Goal: Task Accomplishment & Management: Use online tool/utility

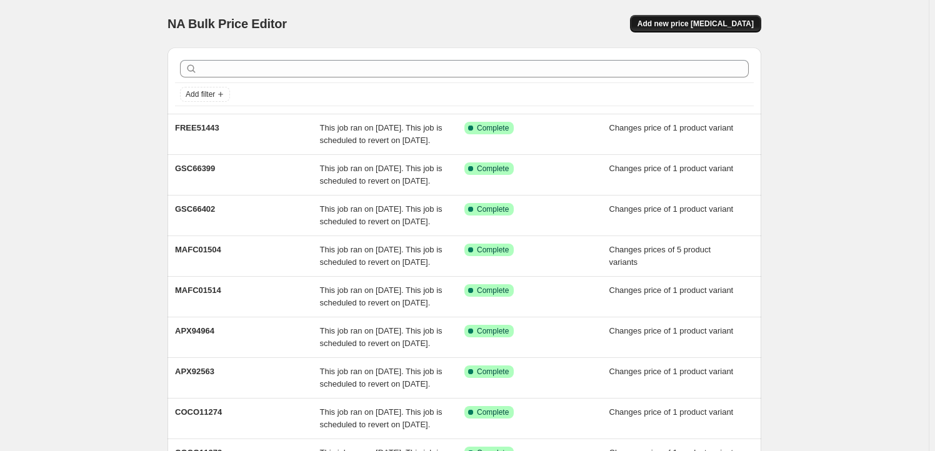
click at [691, 15] on button "Add new price [MEDICAL_DATA]" at bounding box center [695, 24] width 131 height 18
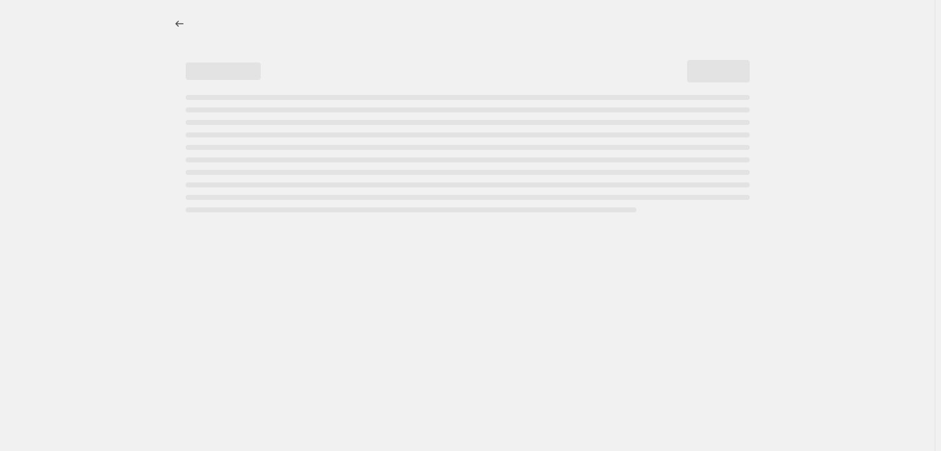
select select "percentage"
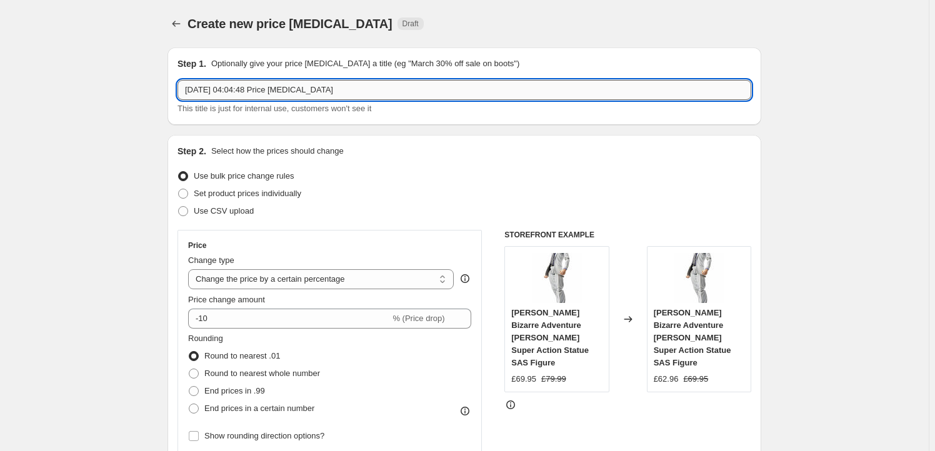
click at [314, 87] on input "[DATE] 04:04:48 Price [MEDICAL_DATA]" at bounding box center [465, 90] width 574 height 20
paste input "GSC66515"
type input "GSC66515"
click at [250, 186] on label "Set product prices individually" at bounding box center [240, 194] width 124 height 18
click at [179, 189] on input "Set product prices individually" at bounding box center [178, 189] width 1 height 1
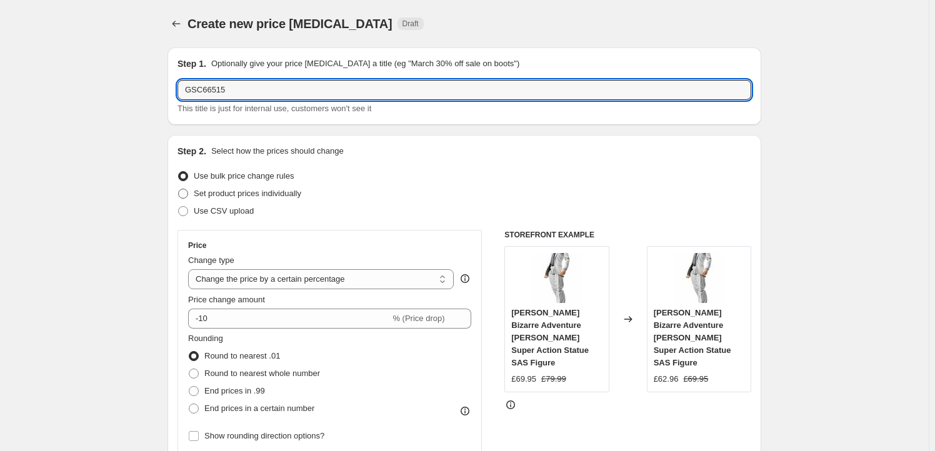
radio input "true"
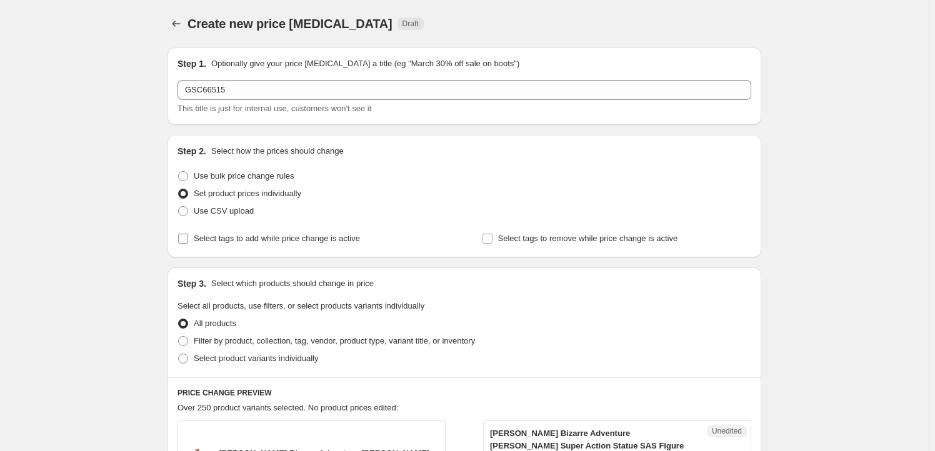
click at [228, 241] on span "Select tags to add while price change is active" at bounding box center [277, 238] width 166 height 9
click at [188, 241] on input "Select tags to add while price change is active" at bounding box center [183, 239] width 10 height 10
checkbox input "true"
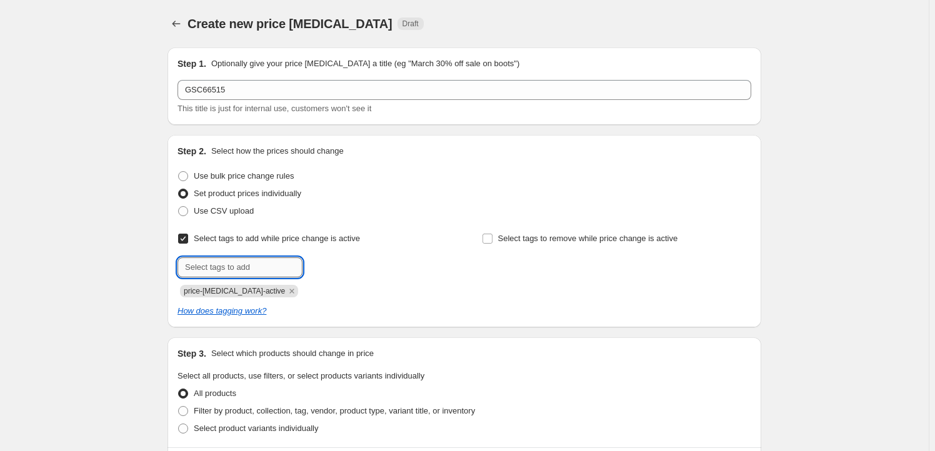
click at [231, 268] on input "text" at bounding box center [240, 268] width 125 height 20
type input "Milestone"
click at [319, 262] on b "Add" at bounding box center [320, 266] width 14 height 9
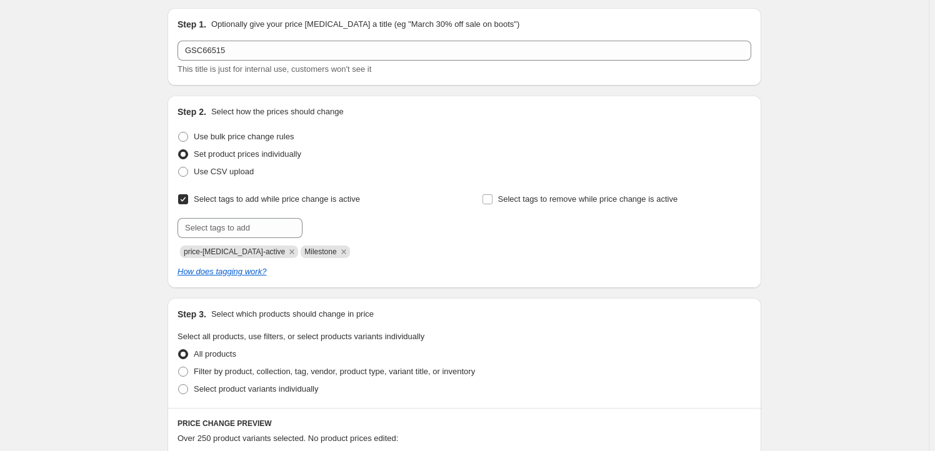
scroll to position [227, 0]
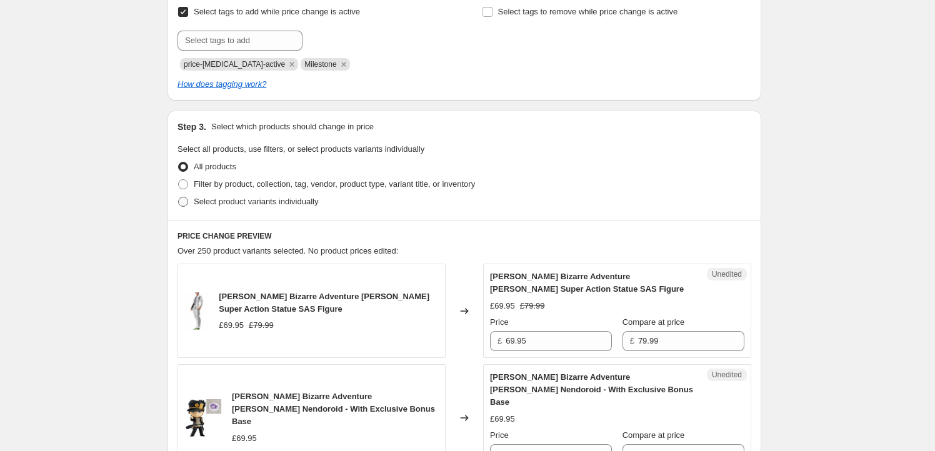
click at [224, 198] on span "Select product variants individually" at bounding box center [256, 201] width 124 height 9
click at [179, 198] on input "Select product variants individually" at bounding box center [178, 197] width 1 height 1
radio input "true"
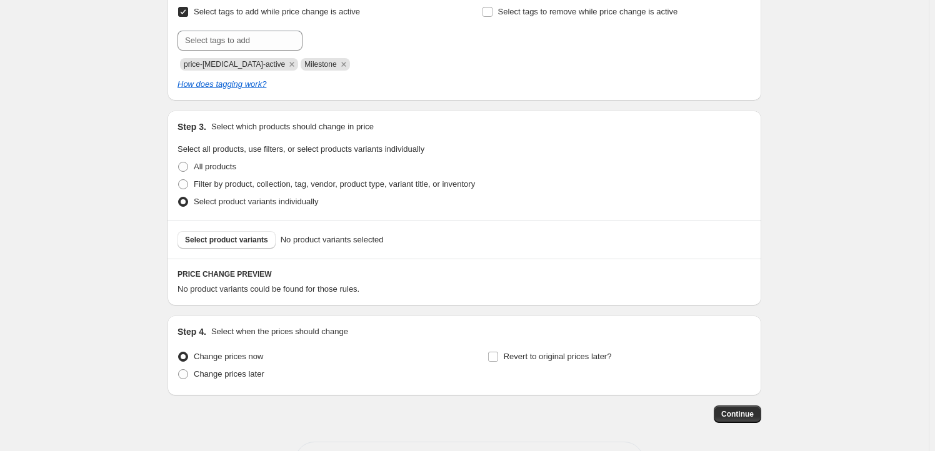
click at [231, 241] on span "Select product variants" at bounding box center [226, 240] width 83 height 10
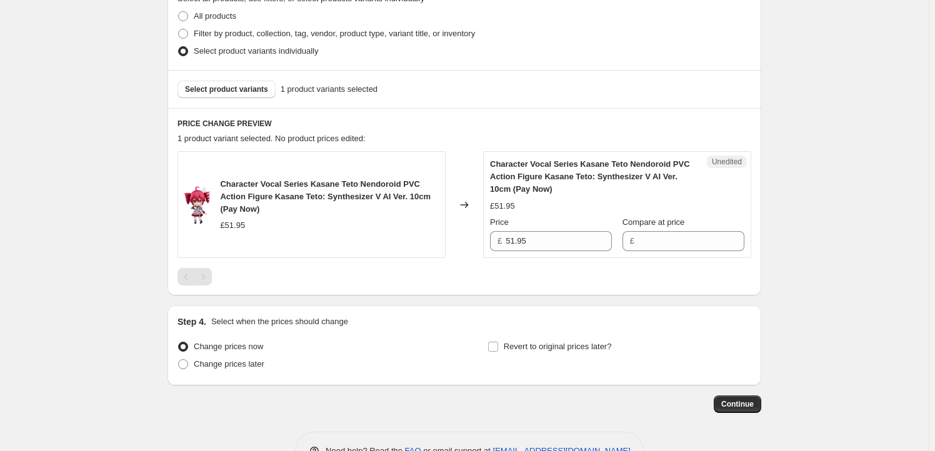
scroll to position [378, 0]
click at [564, 236] on input "51.95" at bounding box center [559, 241] width 106 height 20
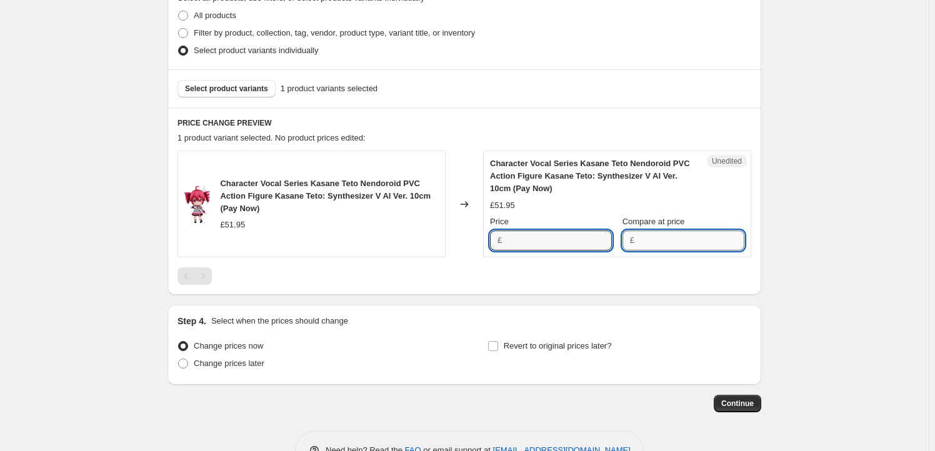
type input "51.95"
click at [654, 239] on input "Compare at price" at bounding box center [691, 241] width 106 height 20
paste input "51.95"
type input "51.95"
drag, startPoint x: 516, startPoint y: 240, endPoint x: 470, endPoint y: 238, distance: 46.3
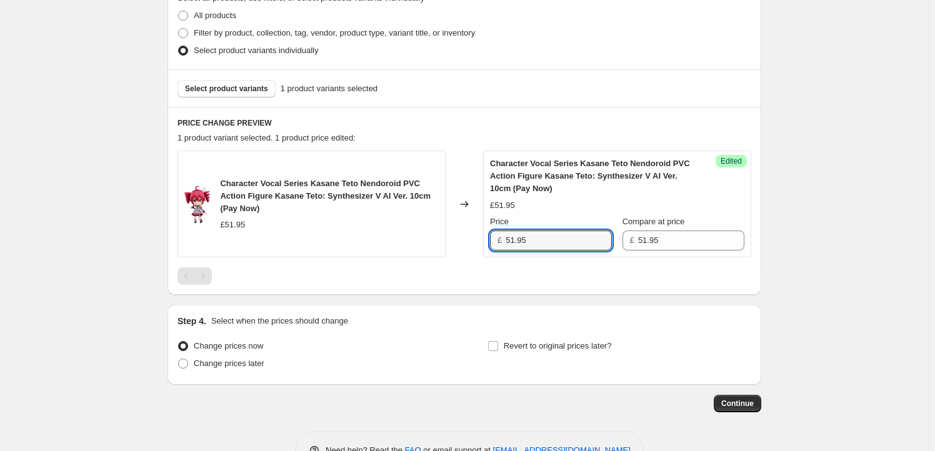
click at [470, 238] on div "Character Vocal Series Kasane Teto Nendoroid PVC Action Figure Kasane Teto: Syn…" at bounding box center [465, 204] width 574 height 107
type input "49.95"
click at [546, 346] on span "Revert to original prices later?" at bounding box center [558, 345] width 108 height 9
click at [498, 346] on input "Revert to original prices later?" at bounding box center [493, 346] width 10 height 10
checkbox input "true"
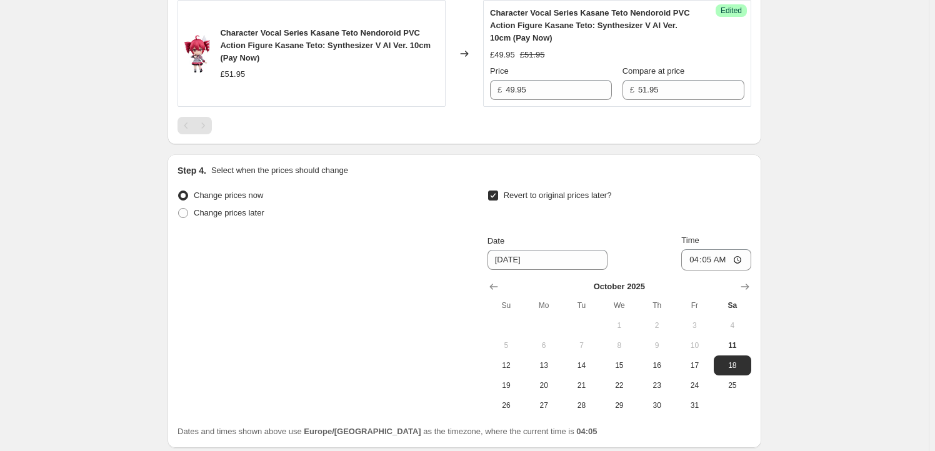
scroll to position [530, 0]
click at [741, 286] on button "Show next month, November 2025" at bounding box center [746, 286] width 18 height 18
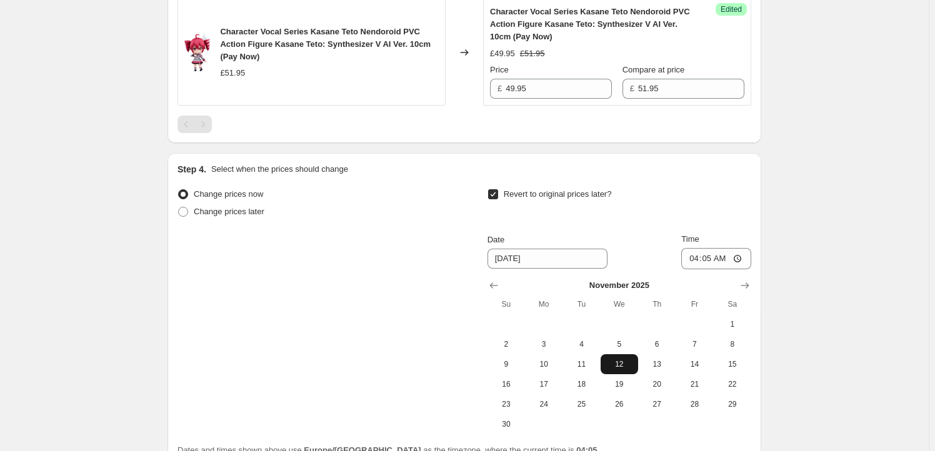
click at [610, 364] on span "12" at bounding box center [620, 365] width 28 height 10
type input "[DATE]"
click at [714, 264] on input "04:05" at bounding box center [717, 258] width 70 height 21
type input "23:59"
click at [822, 293] on div "Create new price [MEDICAL_DATA]. This page is ready Create new price [MEDICAL_D…" at bounding box center [464, 20] width 929 height 1101
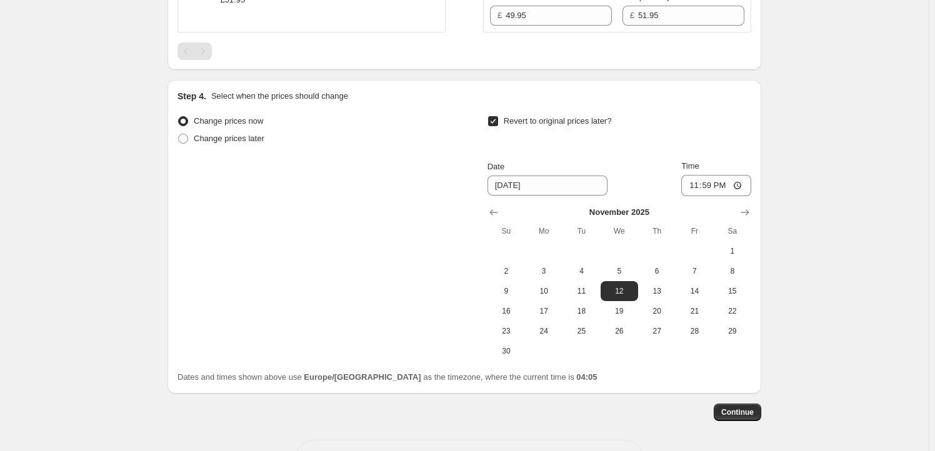
scroll to position [648, 0]
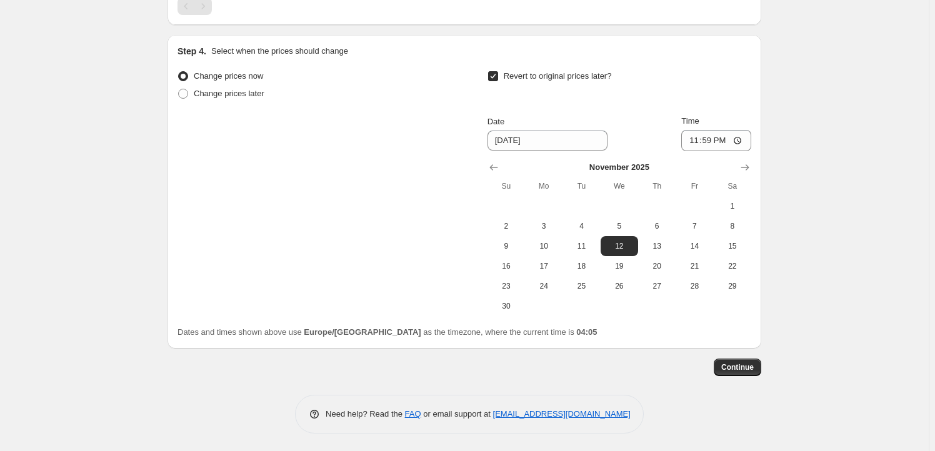
click at [715, 366] on div "Continue" at bounding box center [465, 368] width 594 height 18
click at [745, 362] on button "Continue" at bounding box center [738, 368] width 48 height 18
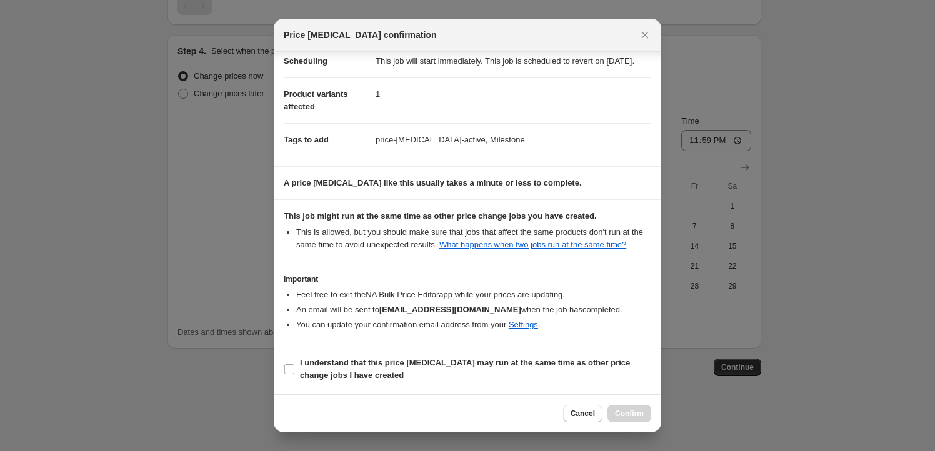
scroll to position [41, 0]
click at [338, 367] on b "I understand that this price [MEDICAL_DATA] may run at the same time as other p…" at bounding box center [465, 369] width 330 height 22
click at [294, 367] on input "I understand that this price [MEDICAL_DATA] may run at the same time as other p…" at bounding box center [289, 370] width 10 height 10
checkbox input "true"
click at [625, 410] on span "Confirm" at bounding box center [629, 414] width 29 height 10
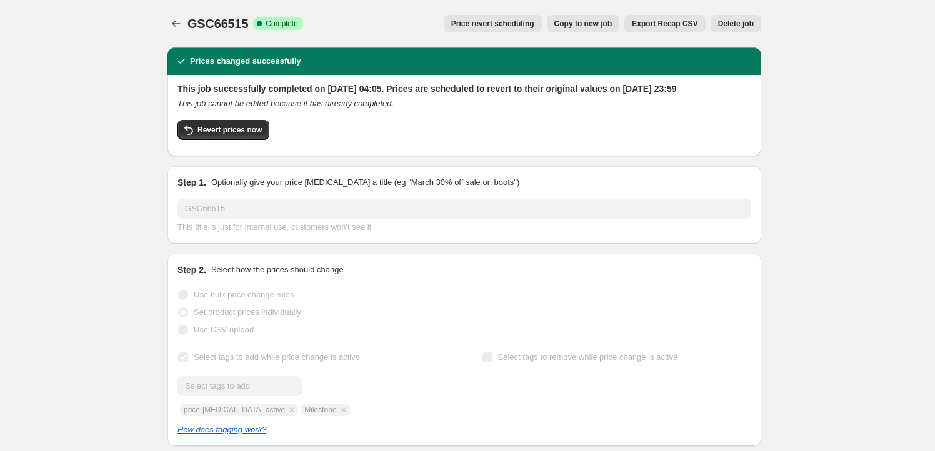
click at [605, 24] on span "Copy to new job" at bounding box center [584, 24] width 58 height 10
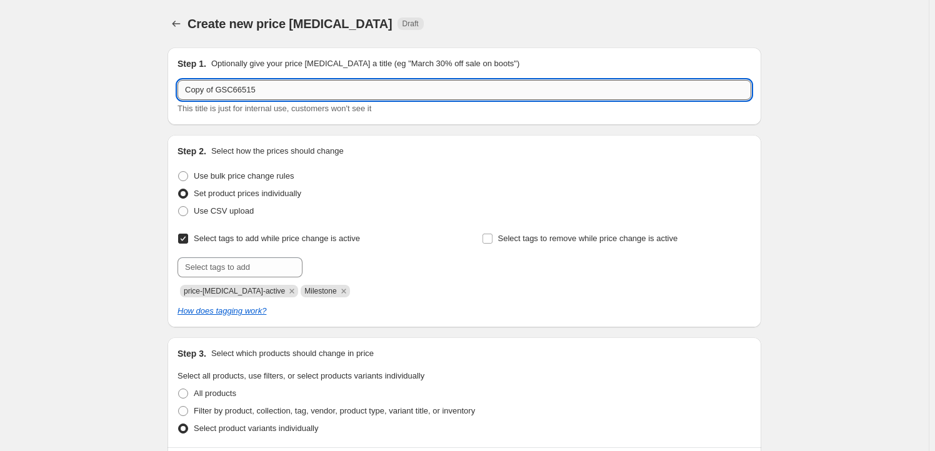
click at [274, 91] on input "Copy of GSC66515" at bounding box center [465, 90] width 574 height 20
paste input "GSC66518"
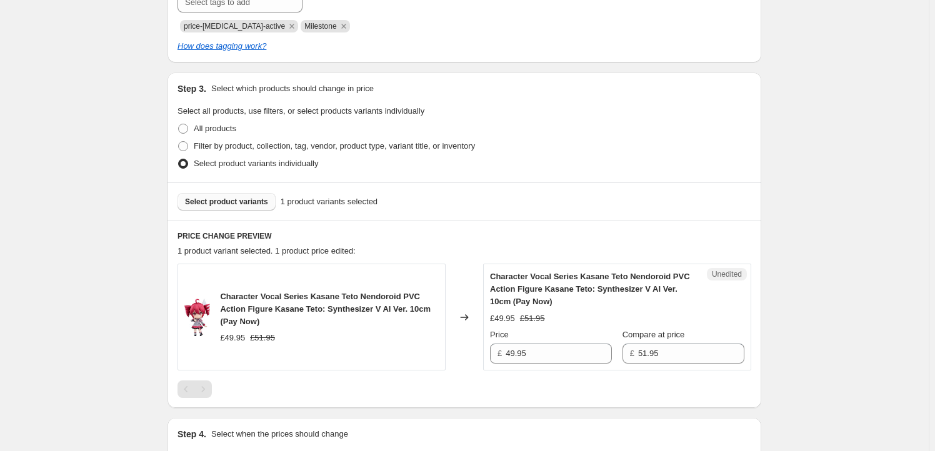
type input "GSC66518"
click at [239, 210] on button "Select product variants" at bounding box center [227, 202] width 98 height 18
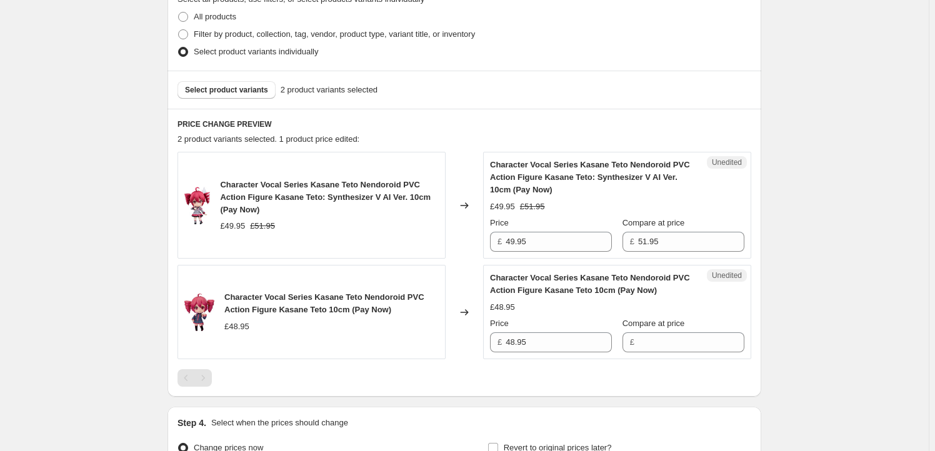
scroll to position [416, 0]
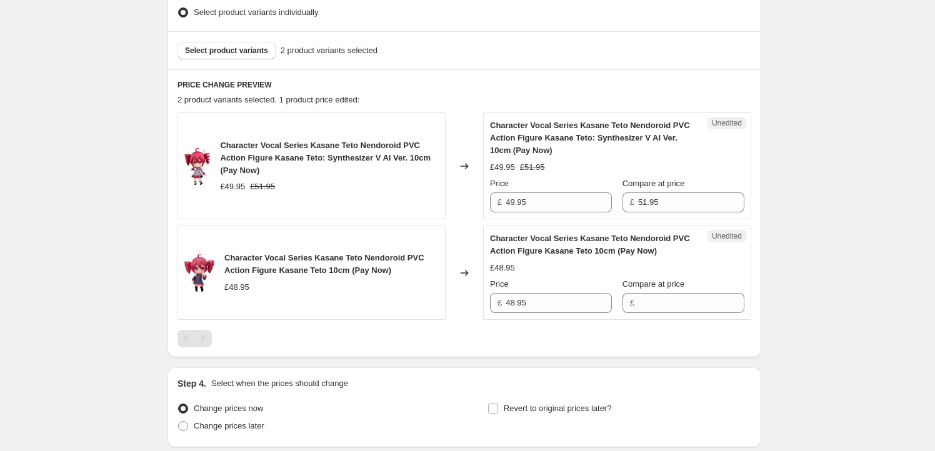
click at [231, 146] on span "Character Vocal Series Kasane Teto Nendoroid PVC Action Figure Kasane Teto: Syn…" at bounding box center [325, 158] width 211 height 34
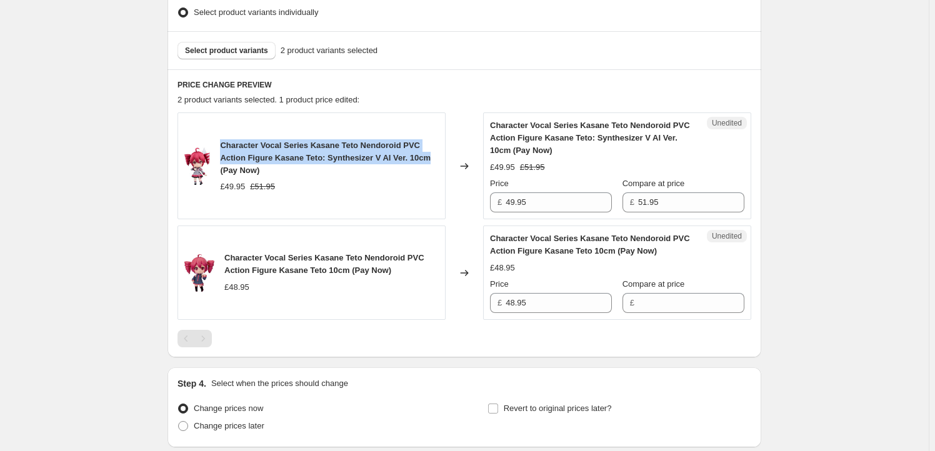
drag, startPoint x: 231, startPoint y: 146, endPoint x: 415, endPoint y: 158, distance: 184.2
click at [415, 158] on span "Character Vocal Series Kasane Teto Nendoroid PVC Action Figure Kasane Teto: Syn…" at bounding box center [325, 158] width 211 height 34
copy span "Character Vocal Series Kasane Teto Nendoroid PVC Action Figure Kasane Teto: Syn…"
click at [224, 46] on span "Select product variants" at bounding box center [226, 51] width 83 height 10
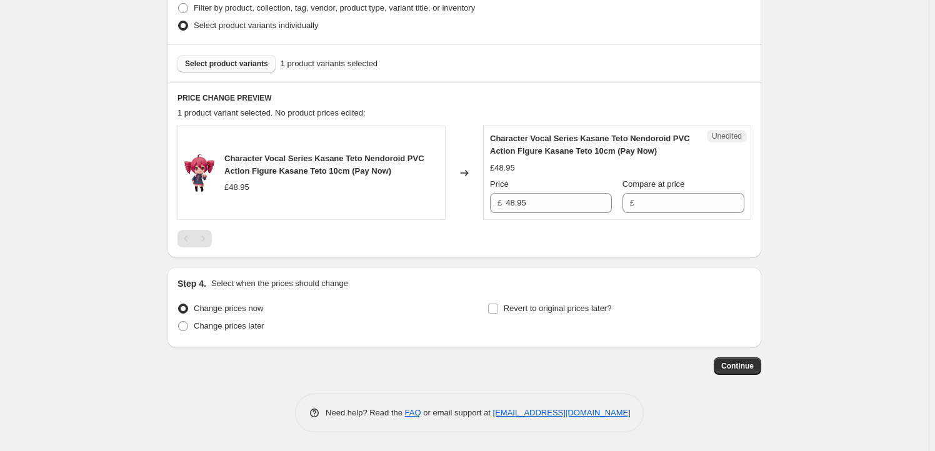
scroll to position [402, 0]
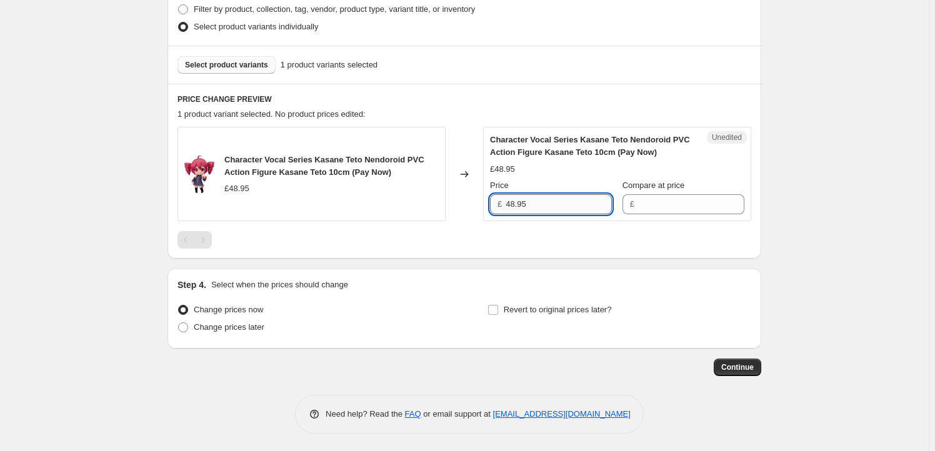
click at [550, 206] on input "48.95" at bounding box center [559, 204] width 106 height 20
type input "48.95"
click at [672, 206] on input "Compare at price" at bounding box center [691, 204] width 106 height 20
paste input "48.95"
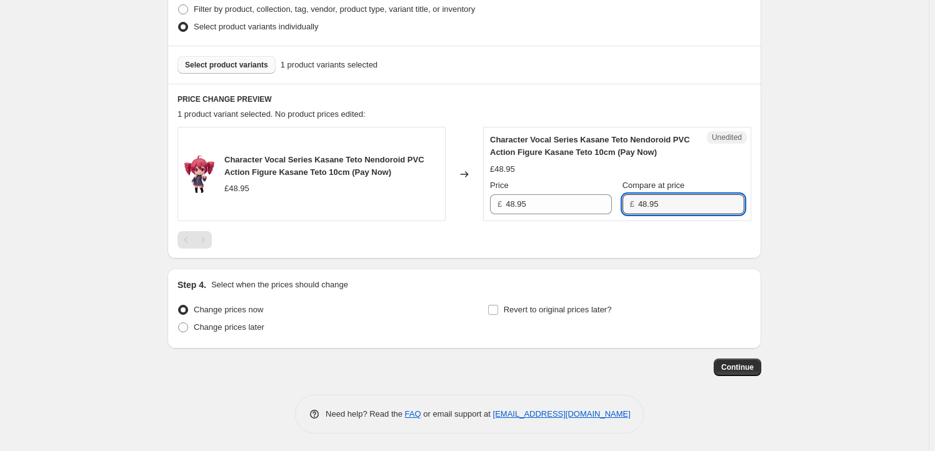
type input "48.95"
click at [566, 319] on div "Revert to original prices later?" at bounding box center [620, 320] width 264 height 38
click at [558, 310] on span "Revert to original prices later?" at bounding box center [558, 309] width 108 height 9
click at [498, 310] on input "Revert to original prices later?" at bounding box center [493, 310] width 10 height 10
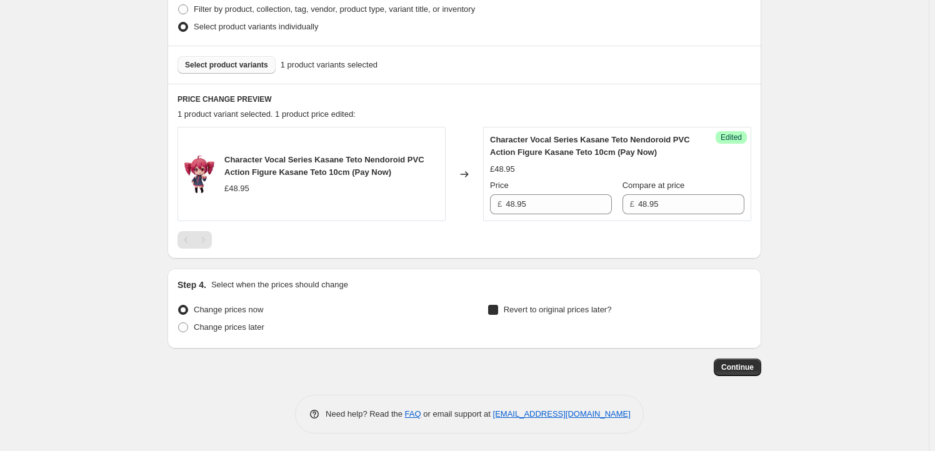
checkbox input "true"
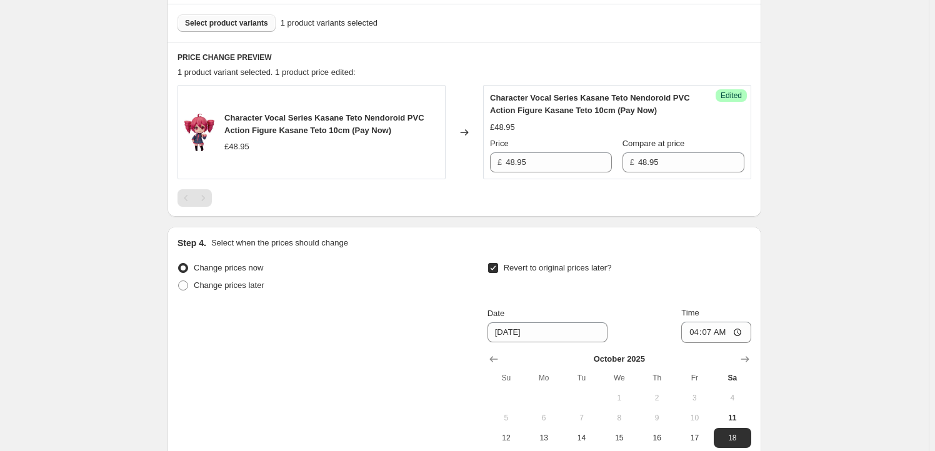
scroll to position [516, 0]
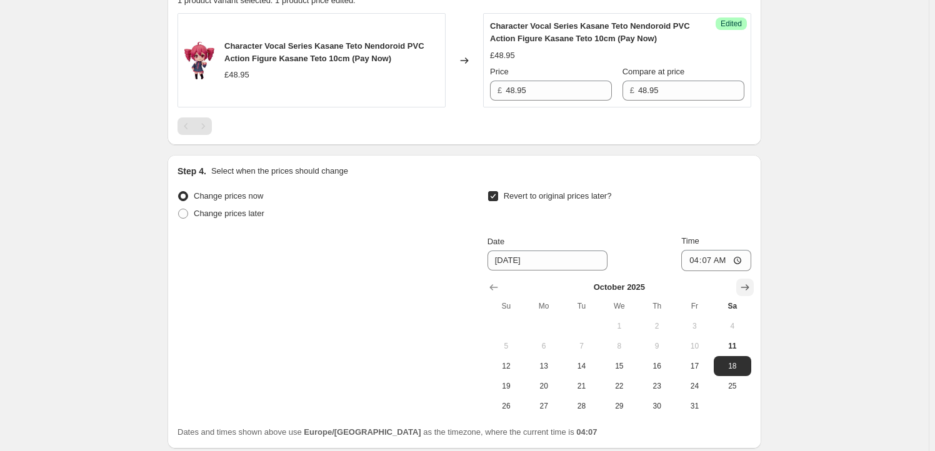
click at [748, 286] on icon "Show next month, November 2025" at bounding box center [745, 287] width 13 height 13
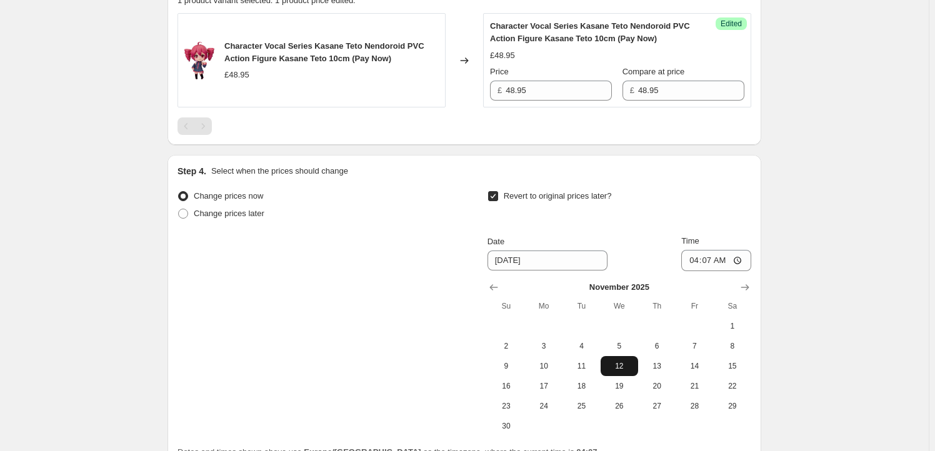
click at [622, 367] on span "12" at bounding box center [620, 366] width 28 height 10
type input "[DATE]"
click at [708, 259] on input "04:07" at bounding box center [717, 260] width 70 height 21
type input "23:59"
click at [803, 148] on div "Create new price [MEDICAL_DATA]. This page is ready Create new price [MEDICAL_D…" at bounding box center [464, 28] width 929 height 1089
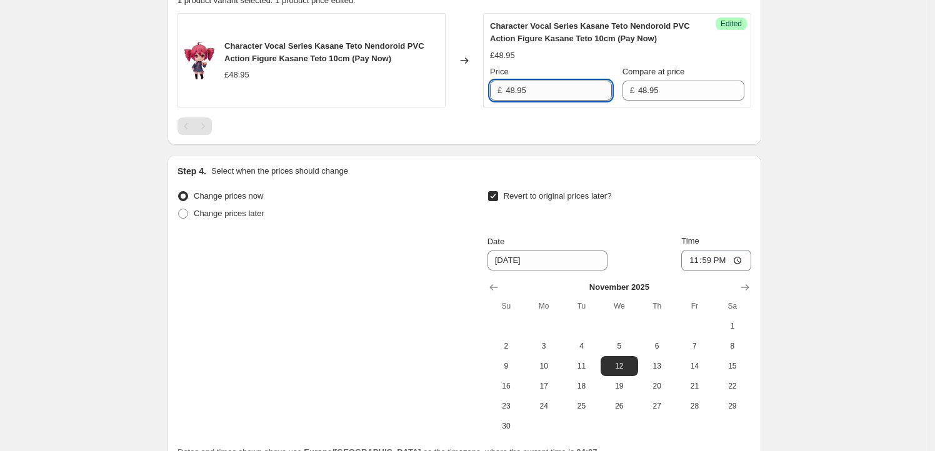
click at [518, 91] on input "48.95" at bounding box center [559, 91] width 106 height 20
type input "46.95"
click at [816, 153] on div "Create new price [MEDICAL_DATA]. This page is ready Create new price [MEDICAL_D…" at bounding box center [464, 28] width 929 height 1089
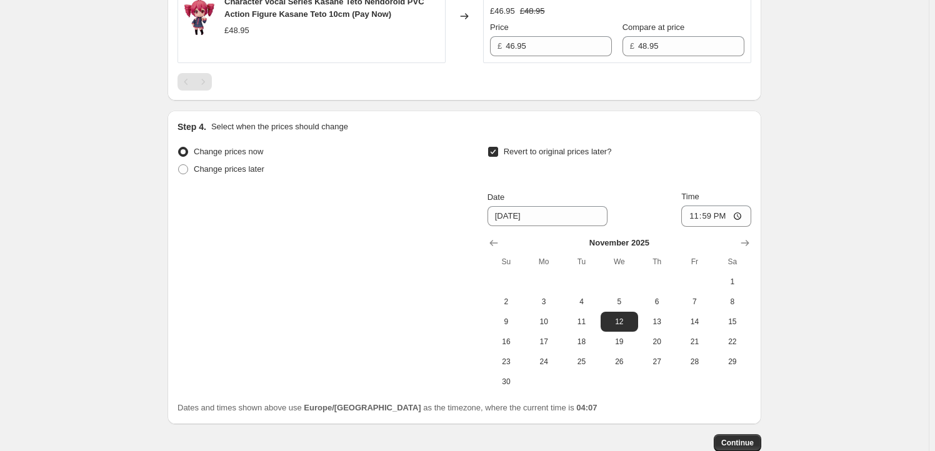
scroll to position [636, 0]
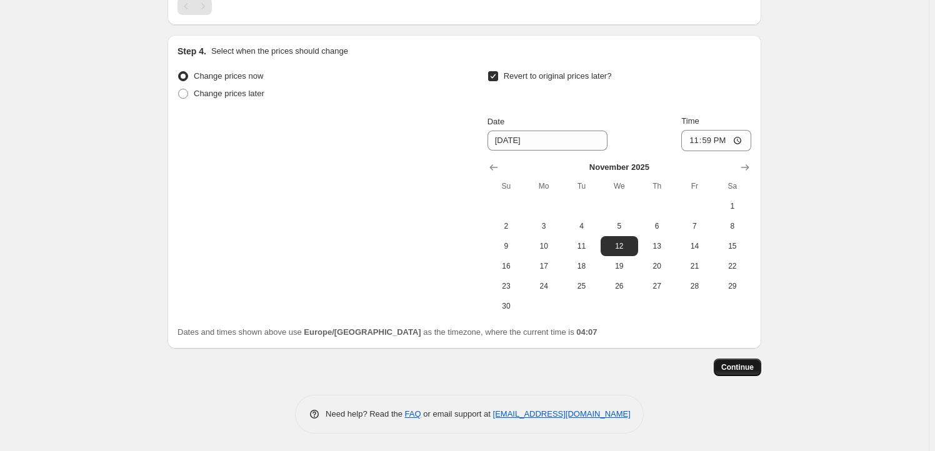
click at [741, 363] on span "Continue" at bounding box center [738, 368] width 33 height 10
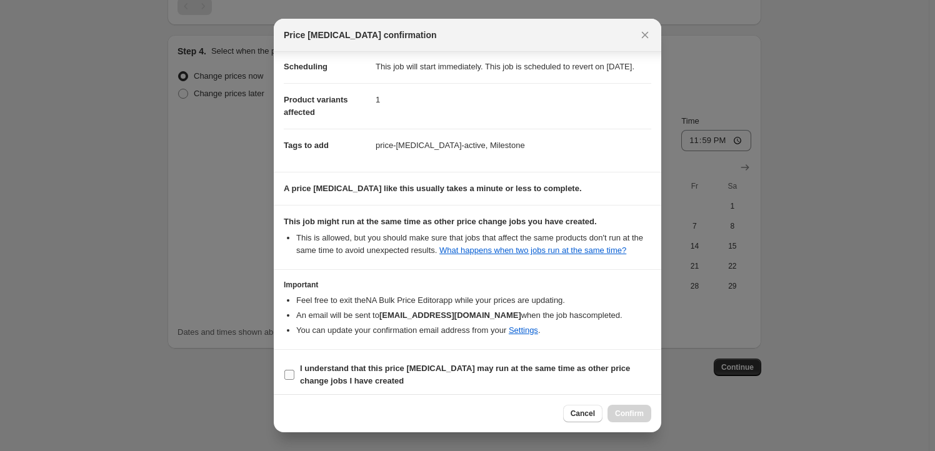
scroll to position [41, 0]
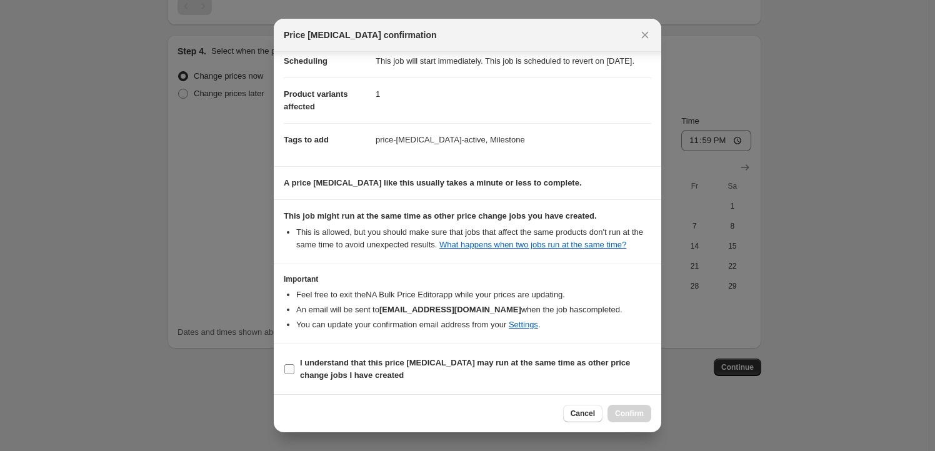
click at [355, 364] on b "I understand that this price [MEDICAL_DATA] may run at the same time as other p…" at bounding box center [465, 369] width 330 height 22
click at [294, 365] on input "I understand that this price [MEDICAL_DATA] may run at the same time as other p…" at bounding box center [289, 370] width 10 height 10
checkbox input "true"
drag, startPoint x: 631, startPoint y: 414, endPoint x: 699, endPoint y: 309, distance: 124.7
click at [631, 415] on span "Confirm" at bounding box center [629, 414] width 29 height 10
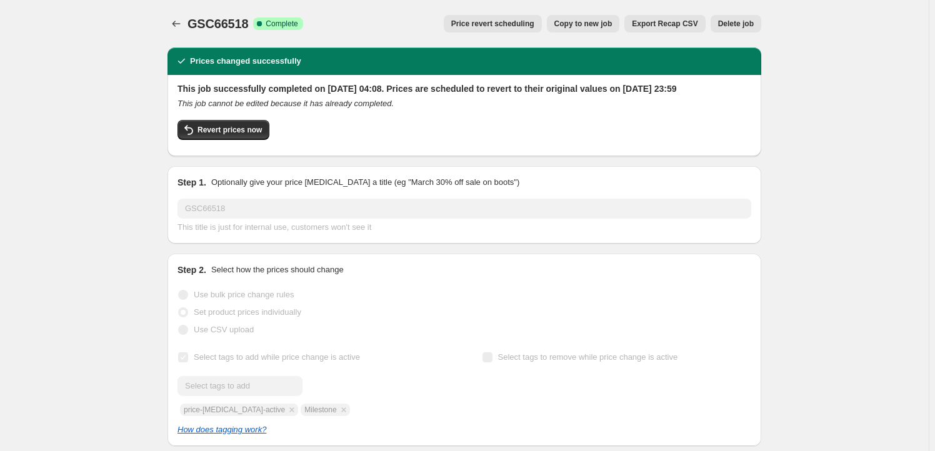
click at [589, 18] on button "Copy to new job" at bounding box center [583, 24] width 73 height 18
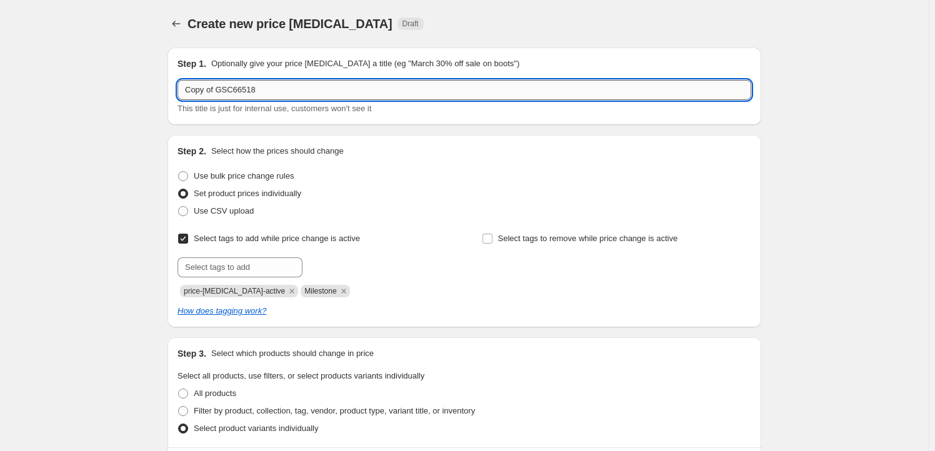
click at [278, 91] on input "Copy of GSC66518" at bounding box center [465, 90] width 574 height 20
paste input "ORA66377"
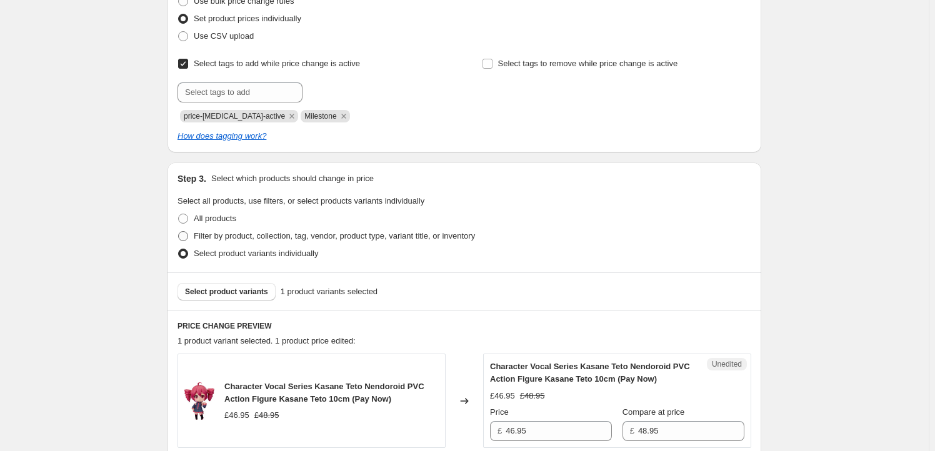
scroll to position [189, 0]
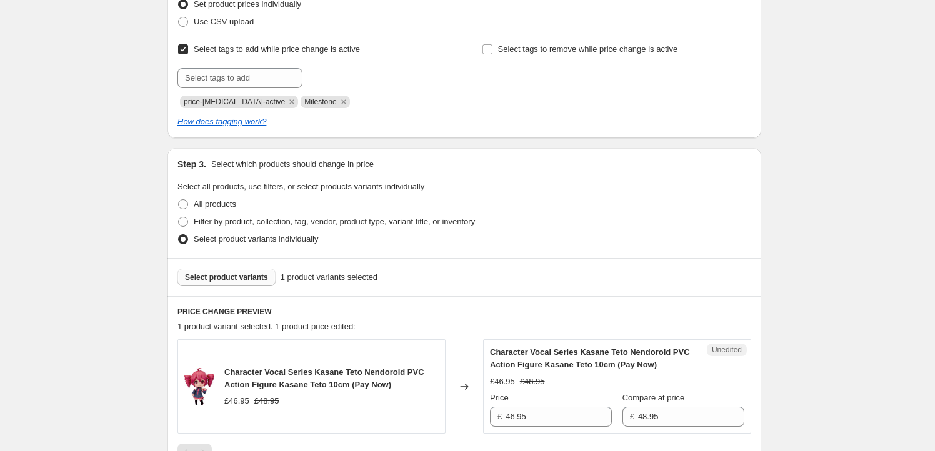
type input "ORA66377"
click at [230, 277] on span "Select product variants" at bounding box center [226, 278] width 83 height 10
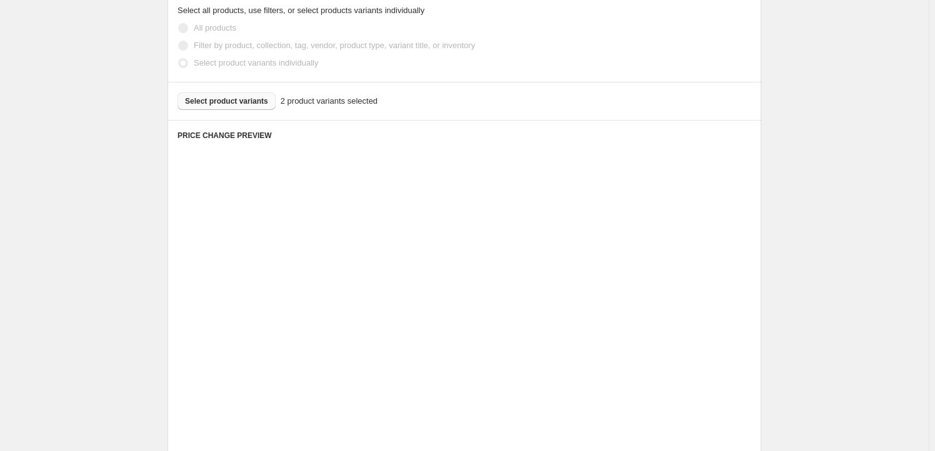
scroll to position [378, 0]
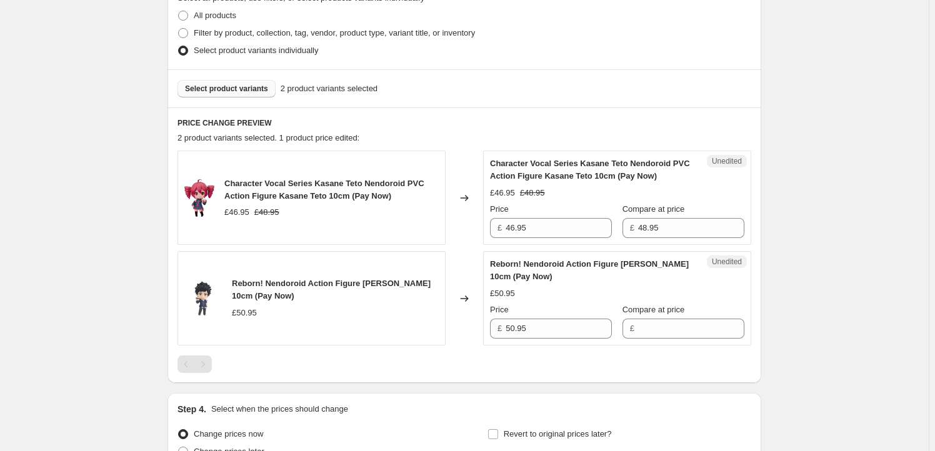
click at [234, 189] on div "Character Vocal Series Kasane Teto Nendoroid PVC Action Figure Kasane Teto 10cm…" at bounding box center [331, 190] width 214 height 25
drag, startPoint x: 234, startPoint y: 189, endPoint x: 317, endPoint y: 200, distance: 83.3
click at [317, 200] on div "Character Vocal Series Kasane Teto Nendoroid PVC Action Figure Kasane Teto 10cm…" at bounding box center [331, 190] width 214 height 25
copy span "Character Vocal Series Kasane Teto Nendoroid PVC Action Figure Kasane Teto"
click at [242, 86] on span "Select product variants" at bounding box center [226, 89] width 83 height 10
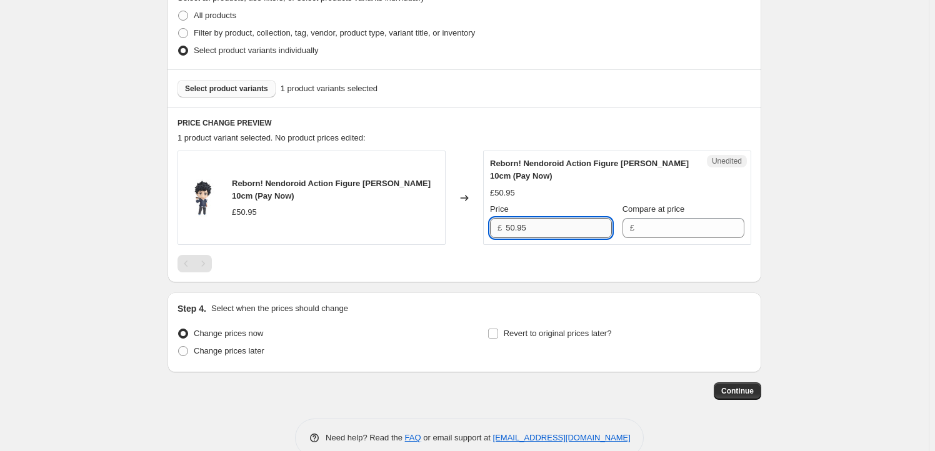
click at [544, 234] on input "50.95" at bounding box center [559, 228] width 106 height 20
type input "50.95"
click at [648, 231] on input "Compare at price" at bounding box center [691, 228] width 106 height 20
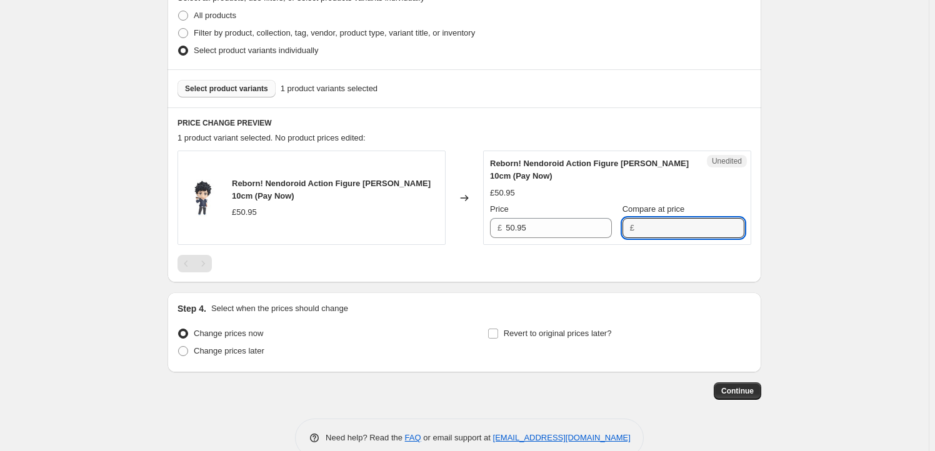
paste input "50.95"
type input "50.95"
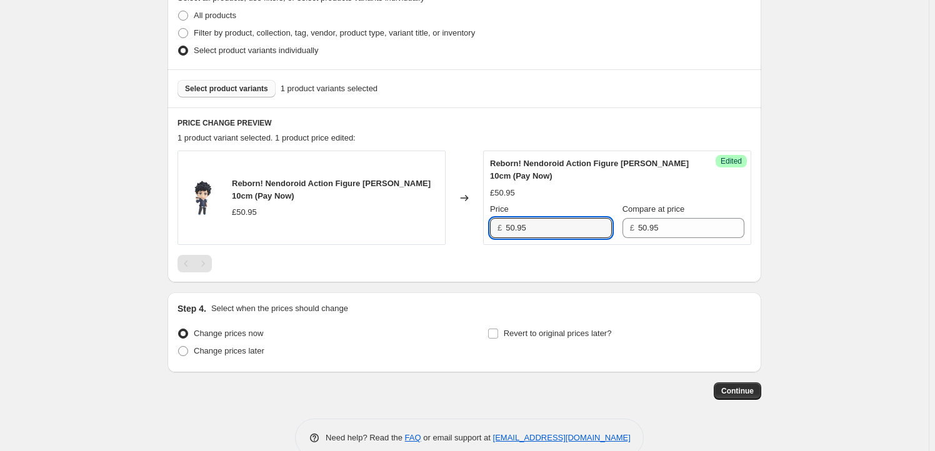
drag, startPoint x: 516, startPoint y: 229, endPoint x: 488, endPoint y: 228, distance: 28.1
click at [488, 228] on div "Success Edited [PERSON_NAME]! Nendoroid Action Figure [PERSON_NAME] 10cm (Pay N…" at bounding box center [617, 198] width 268 height 94
type input "48.95"
click at [516, 337] on span "Revert to original prices later?" at bounding box center [558, 333] width 108 height 9
click at [498, 337] on input "Revert to original prices later?" at bounding box center [493, 334] width 10 height 10
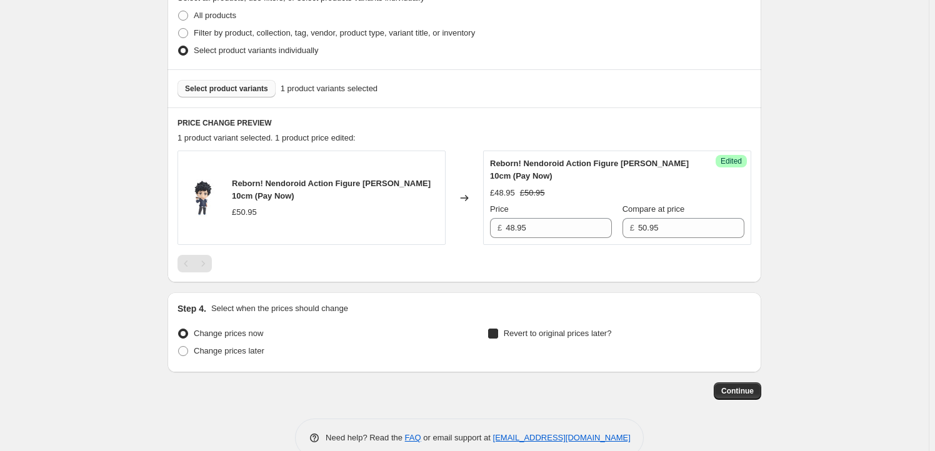
checkbox input "true"
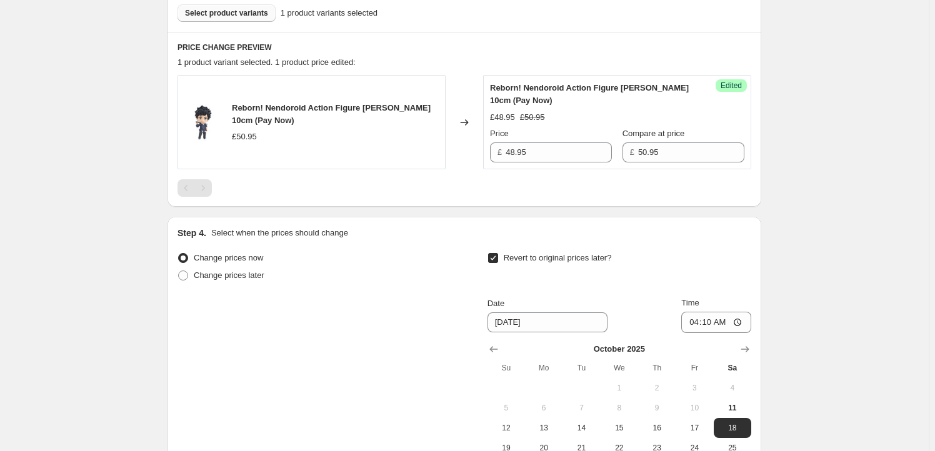
scroll to position [568, 0]
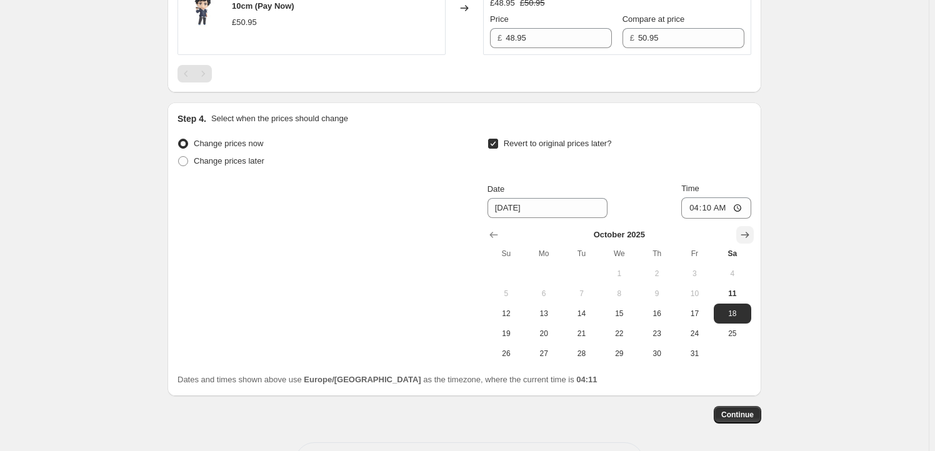
click at [745, 237] on icon "Show next month, November 2025" at bounding box center [745, 235] width 13 height 13
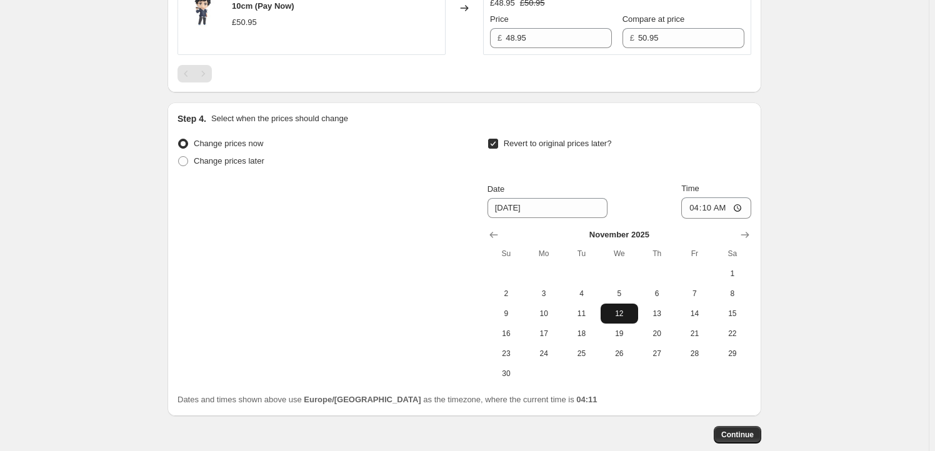
click at [617, 313] on span "12" at bounding box center [620, 314] width 28 height 10
type input "[DATE]"
click at [712, 206] on input "04:10" at bounding box center [717, 208] width 70 height 21
type input "23:59"
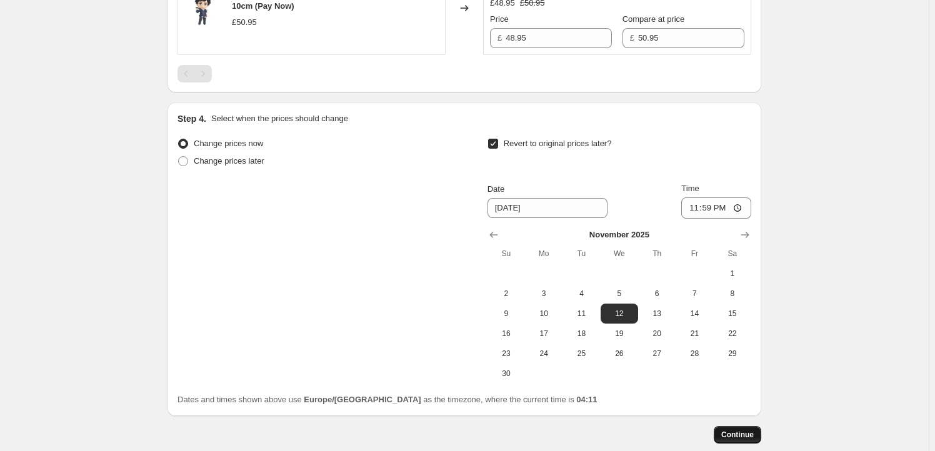
click at [732, 435] on span "Continue" at bounding box center [738, 435] width 33 height 10
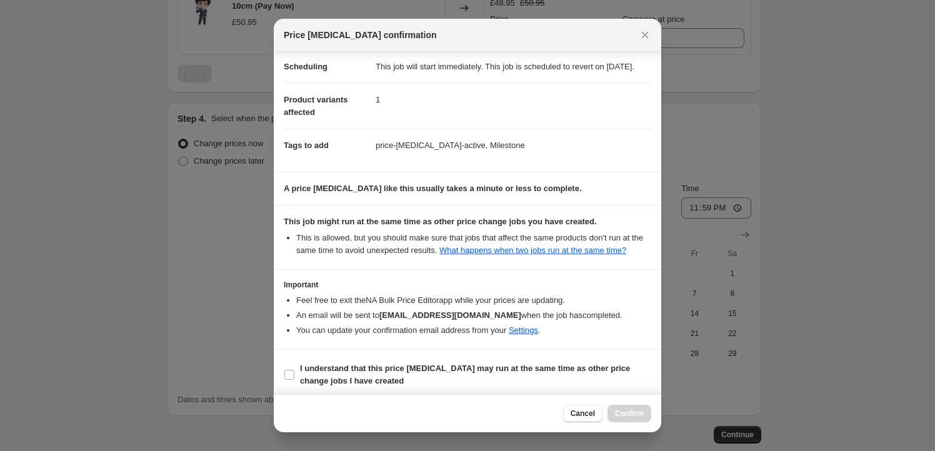
scroll to position [41, 0]
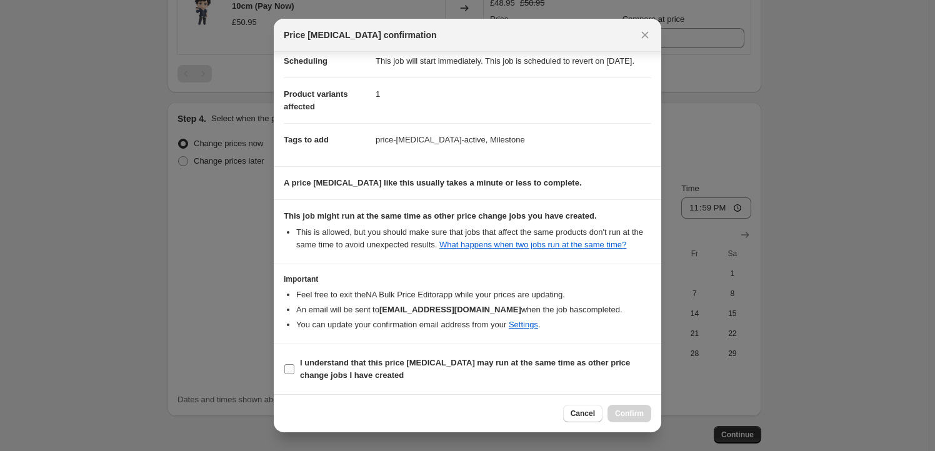
click at [350, 371] on b "I understand that this price [MEDICAL_DATA] may run at the same time as other p…" at bounding box center [465, 369] width 330 height 22
click at [294, 371] on input "I understand that this price [MEDICAL_DATA] may run at the same time as other p…" at bounding box center [289, 370] width 10 height 10
checkbox input "true"
click at [648, 413] on button "Confirm" at bounding box center [630, 414] width 44 height 18
